Goal: Transaction & Acquisition: Purchase product/service

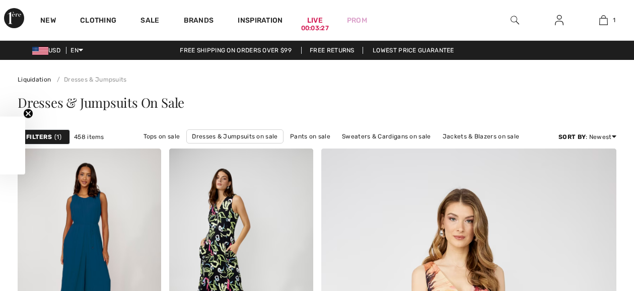
scroll to position [949, 0]
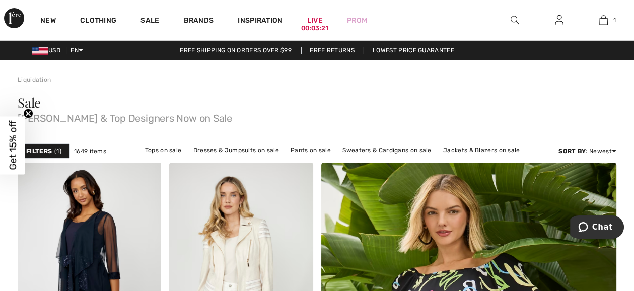
click at [13, 147] on span "Get 15% off" at bounding box center [13, 145] width 12 height 49
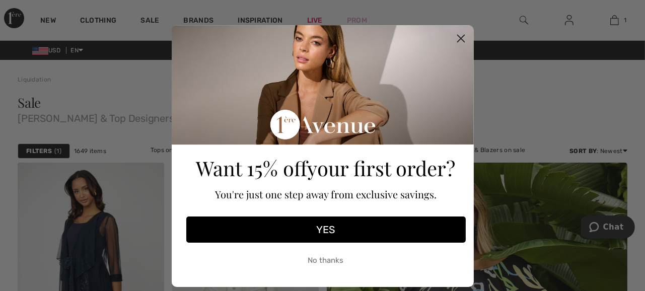
click at [331, 236] on button "YES" at bounding box center [326, 230] width 280 height 26
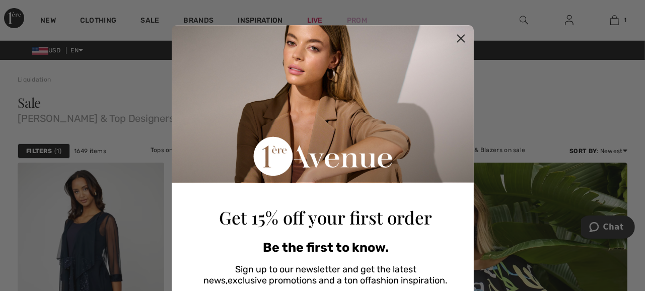
scroll to position [158, 0]
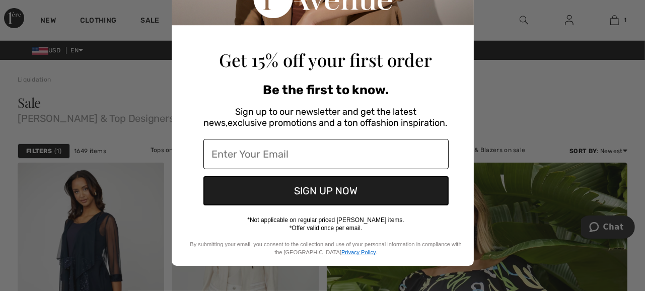
click at [205, 149] on input "Enter Your Email" at bounding box center [326, 154] width 245 height 30
type input "rita.chaiken@gmail.com"
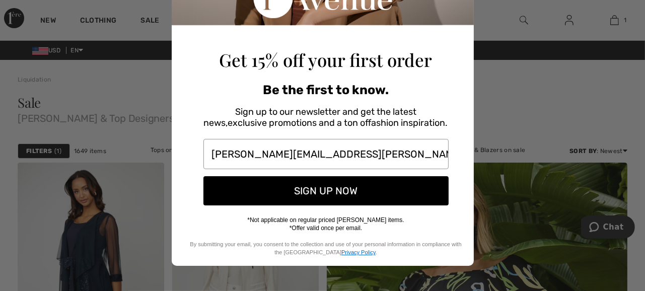
click at [334, 195] on button "SIGN UP NOW" at bounding box center [326, 190] width 245 height 29
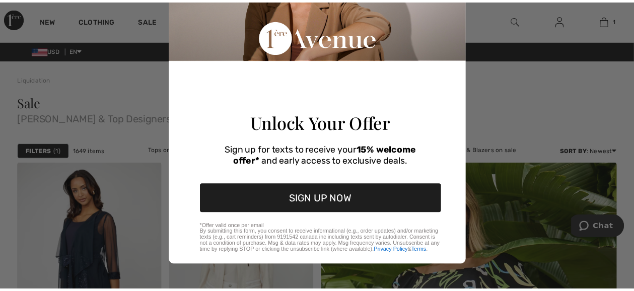
scroll to position [143, 0]
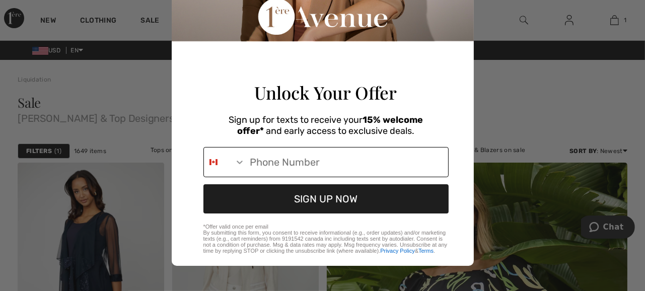
drag, startPoint x: 240, startPoint y: 160, endPoint x: 231, endPoint y: 162, distance: 9.2
click at [235, 162] on icon "Search Countries" at bounding box center [240, 162] width 10 height 10
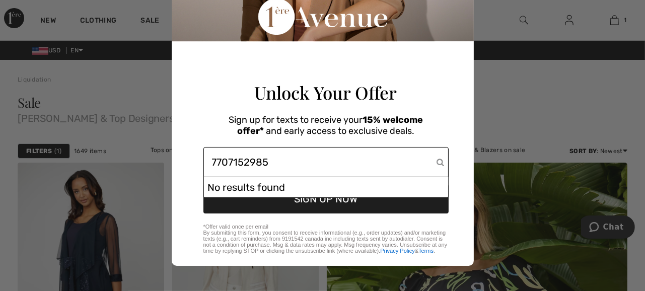
type input "7707152985"
click at [451, 110] on div "Sign up for texts to receive your 15% welcome offer* and early access to exclus…" at bounding box center [326, 123] width 286 height 38
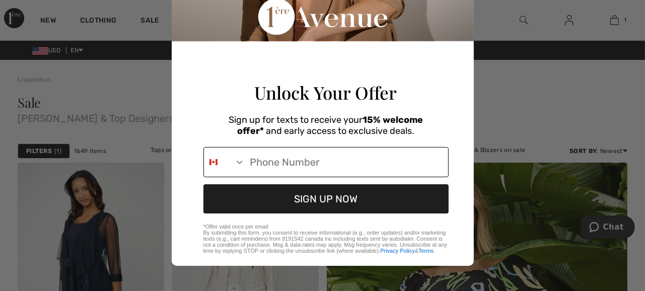
click at [254, 160] on input "Phone Number" at bounding box center [346, 162] width 203 height 29
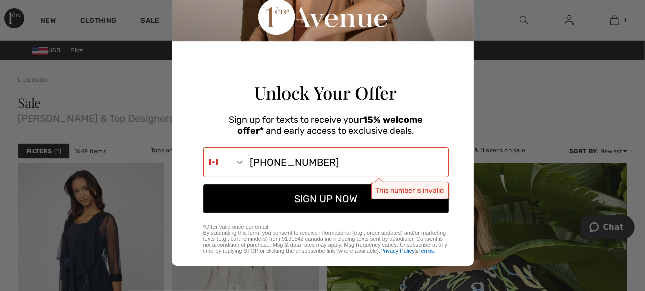
click at [333, 201] on button "SIGN UP NOW" at bounding box center [326, 198] width 245 height 29
click at [319, 201] on button "SIGN UP NOW" at bounding box center [326, 198] width 245 height 29
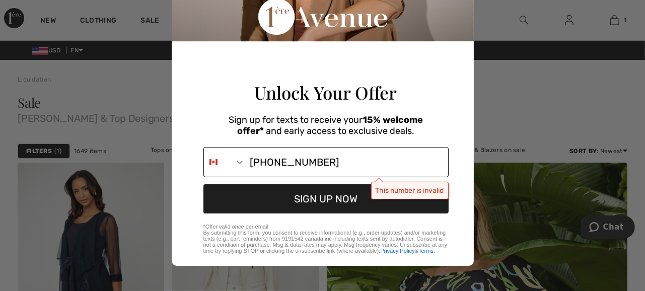
click at [374, 160] on input "1-770-715-2985" at bounding box center [346, 162] width 203 height 29
click at [245, 161] on input "1-770-715-2985" at bounding box center [346, 162] width 203 height 29
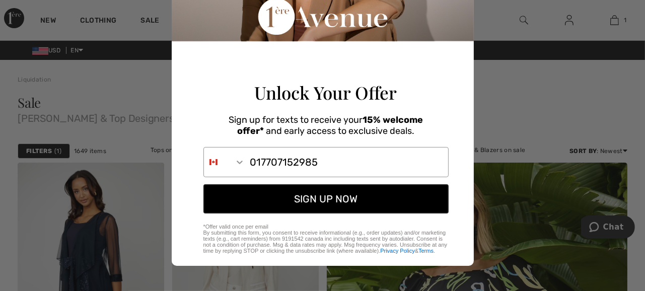
type input "017707152985"
click at [293, 199] on button "SIGN UP NOW" at bounding box center [326, 198] width 245 height 29
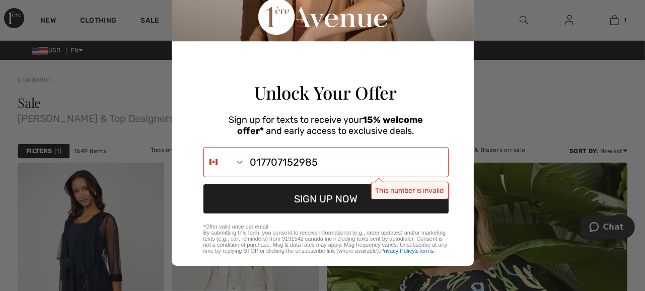
drag, startPoint x: 313, startPoint y: 159, endPoint x: 196, endPoint y: 150, distance: 117.3
click at [204, 150] on div "017707152985" at bounding box center [326, 162] width 245 height 30
click at [186, 221] on div "*Offer valid once per email By submitting this form, you consent to receive inf…" at bounding box center [326, 237] width 286 height 37
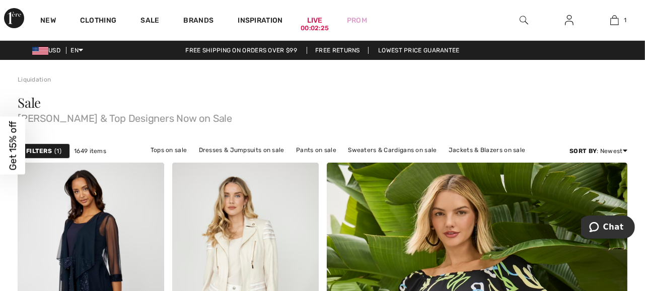
click at [508, 116] on div "Close dialog Unlock Your Offer Sign up for texts to receive your 15% welcome of…" at bounding box center [322, 145] width 645 height 291
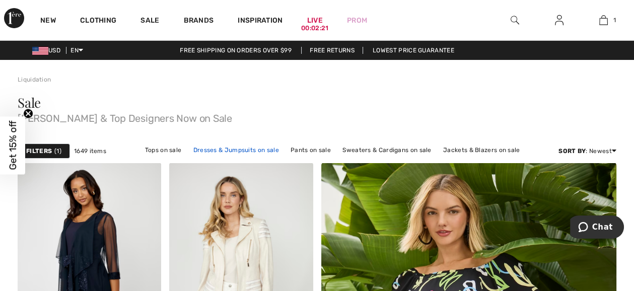
click at [244, 150] on link "Dresses & Jumpsuits on sale" at bounding box center [236, 150] width 96 height 13
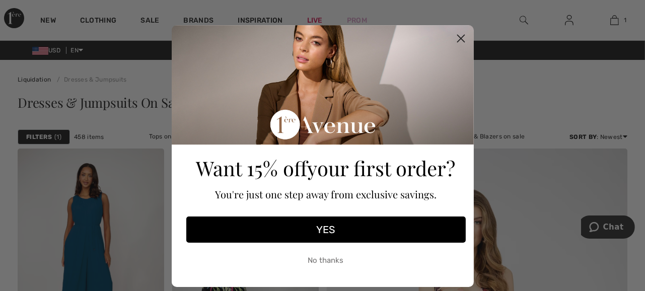
click at [598, 101] on div "Close dialog Want 15% off your first order? You're just one step away from excl…" at bounding box center [322, 145] width 645 height 291
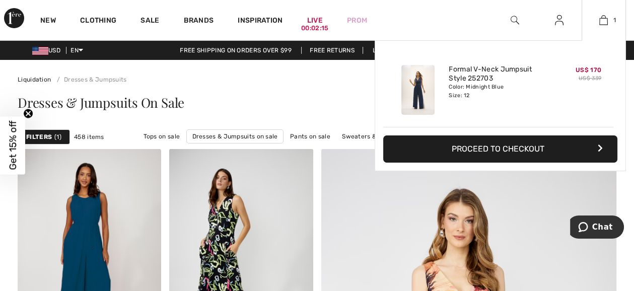
click at [516, 145] on button "Proceed to Checkout" at bounding box center [500, 149] width 234 height 27
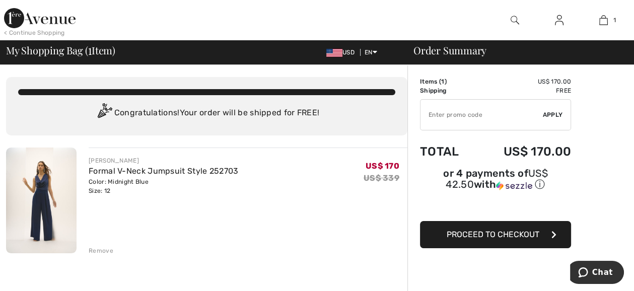
click at [512, 228] on button "Proceed to Checkout" at bounding box center [495, 234] width 151 height 27
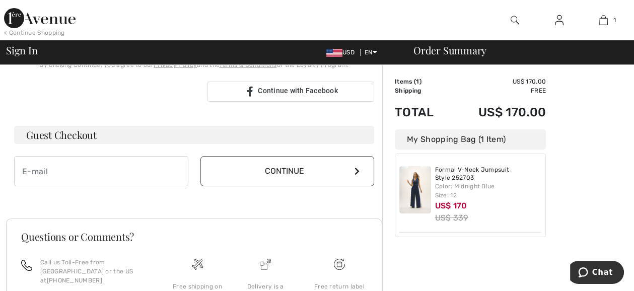
scroll to position [254, 0]
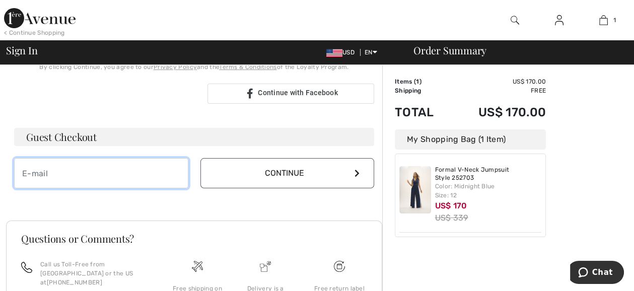
click at [44, 169] on input "email" at bounding box center [101, 173] width 174 height 30
type input "[PERSON_NAME][EMAIL_ADDRESS][PERSON_NAME][DOMAIN_NAME]"
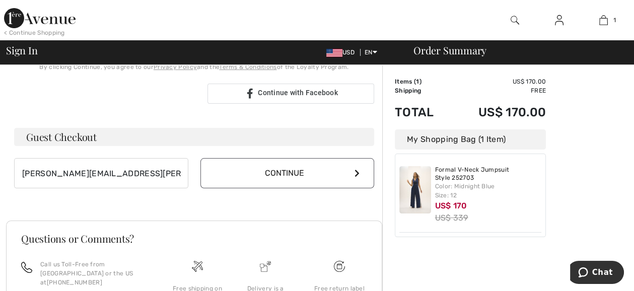
click at [294, 175] on button "Continue" at bounding box center [288, 173] width 174 height 30
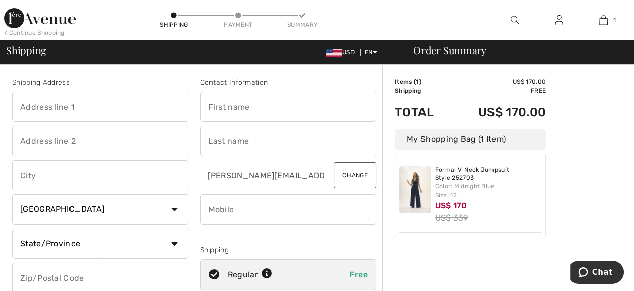
click at [90, 106] on input "text" at bounding box center [100, 107] width 176 height 30
type input "[STREET_ADDRESS]"
type input "[GEOGRAPHIC_DATA]"
select select "US"
select select "GA"
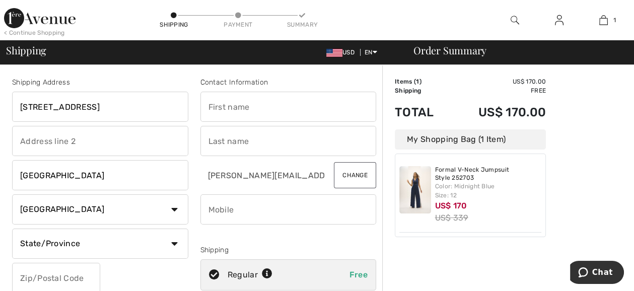
type input "30350"
type input "[PERSON_NAME]"
type input "7707152985"
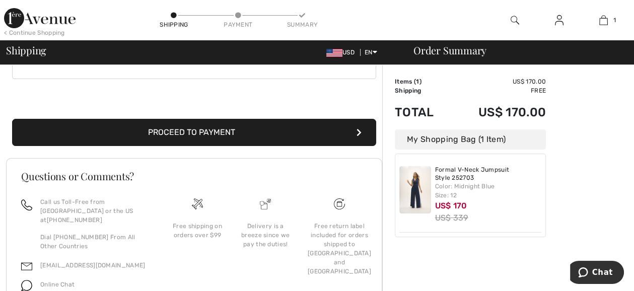
scroll to position [310, 0]
